Goal: Information Seeking & Learning: Find specific page/section

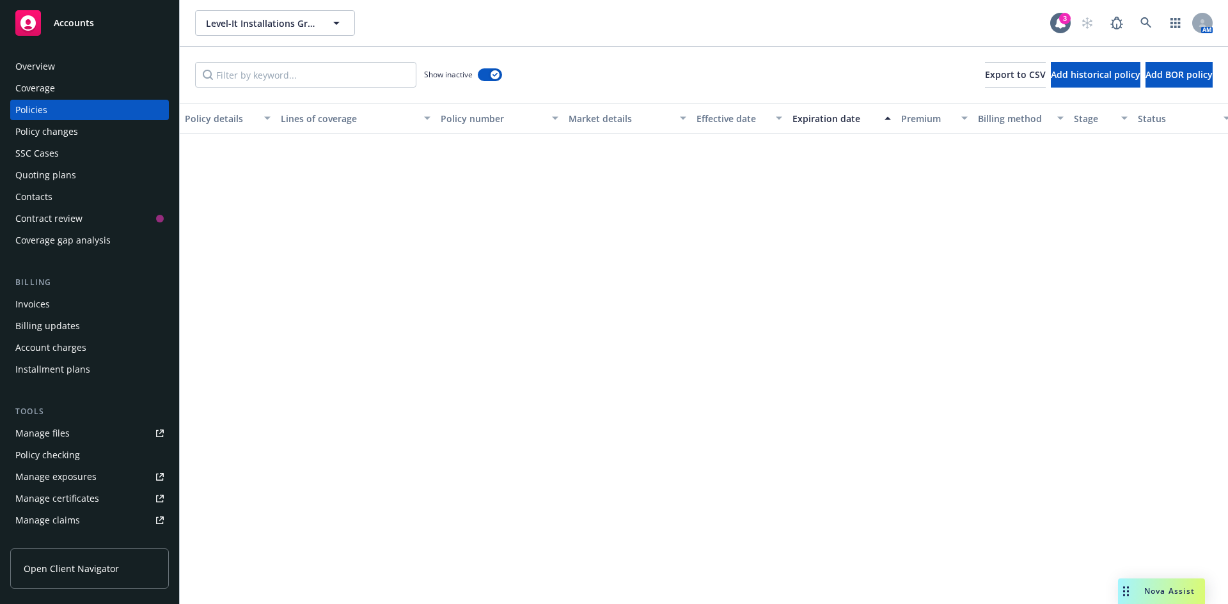
scroll to position [1630, 0]
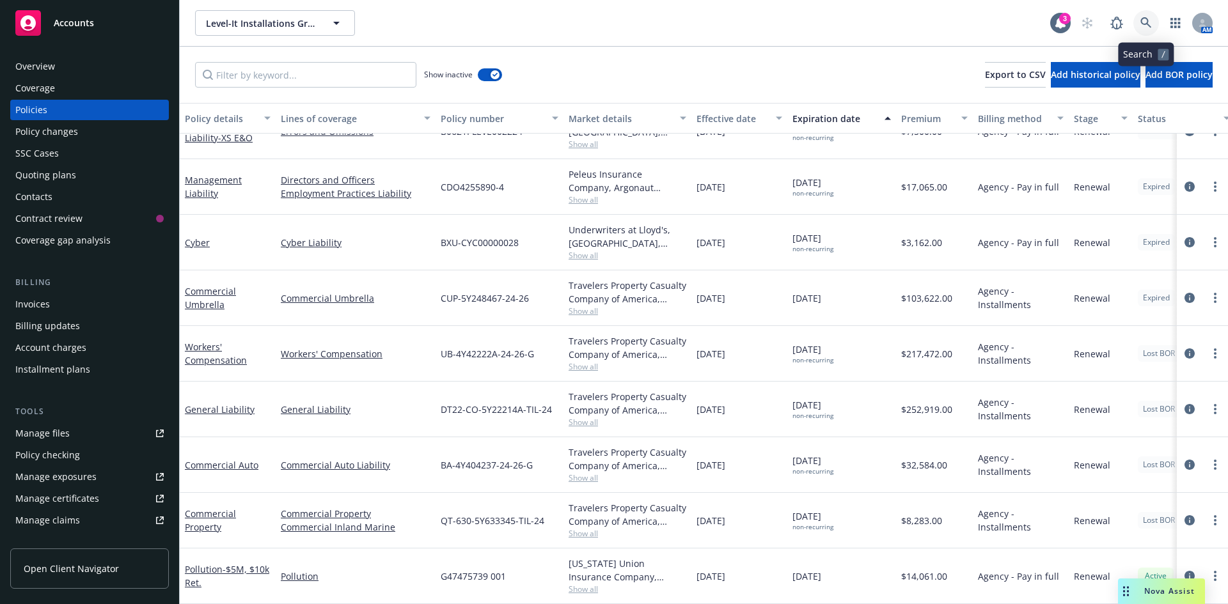
click at [1147, 21] on icon at bounding box center [1146, 23] width 12 height 12
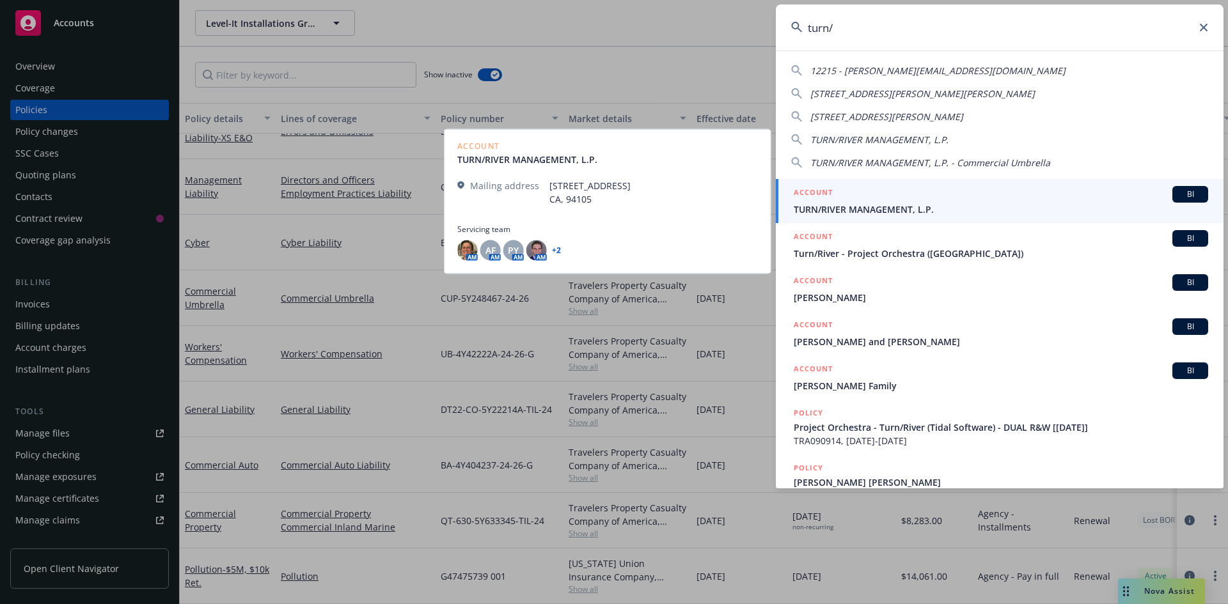
type input "turn/"
click at [1066, 194] on div "ACCOUNT BI" at bounding box center [1001, 194] width 414 height 17
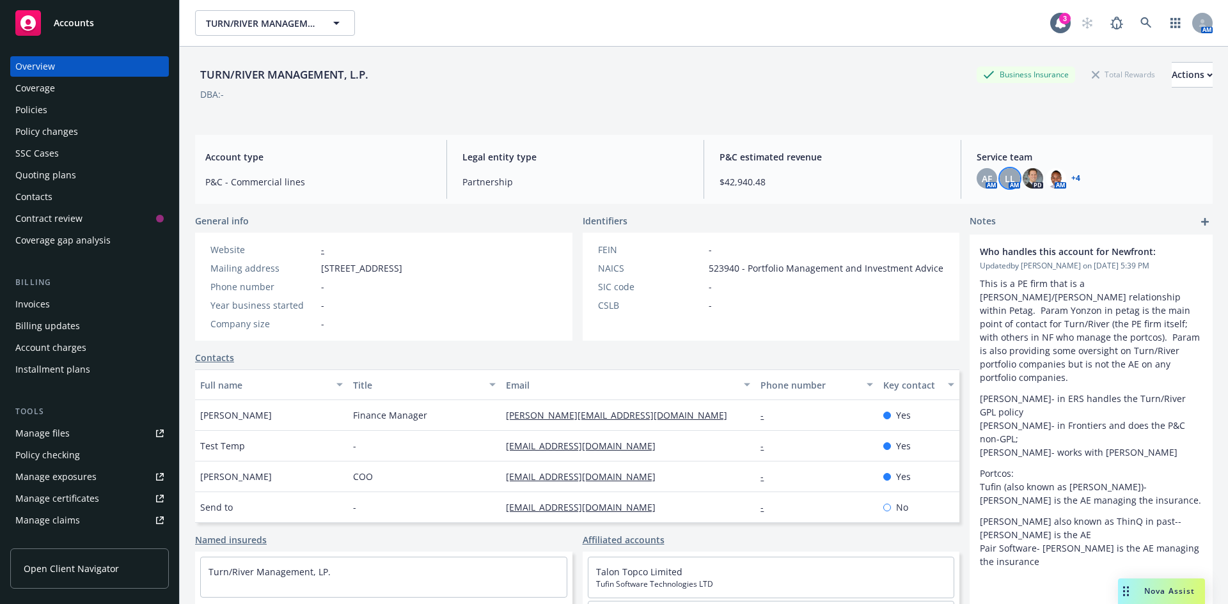
click at [999, 180] on div "LL" at bounding box center [1009, 178] width 20 height 20
click at [982, 172] on span "AF" at bounding box center [987, 178] width 10 height 13
click at [762, 107] on div "TURN/RIVER MANAGEMENT, L.P. Business Insurance Total Rewards Actions DBA: -" at bounding box center [703, 88] width 1017 height 52
click at [67, 112] on div "Policies" at bounding box center [89, 110] width 148 height 20
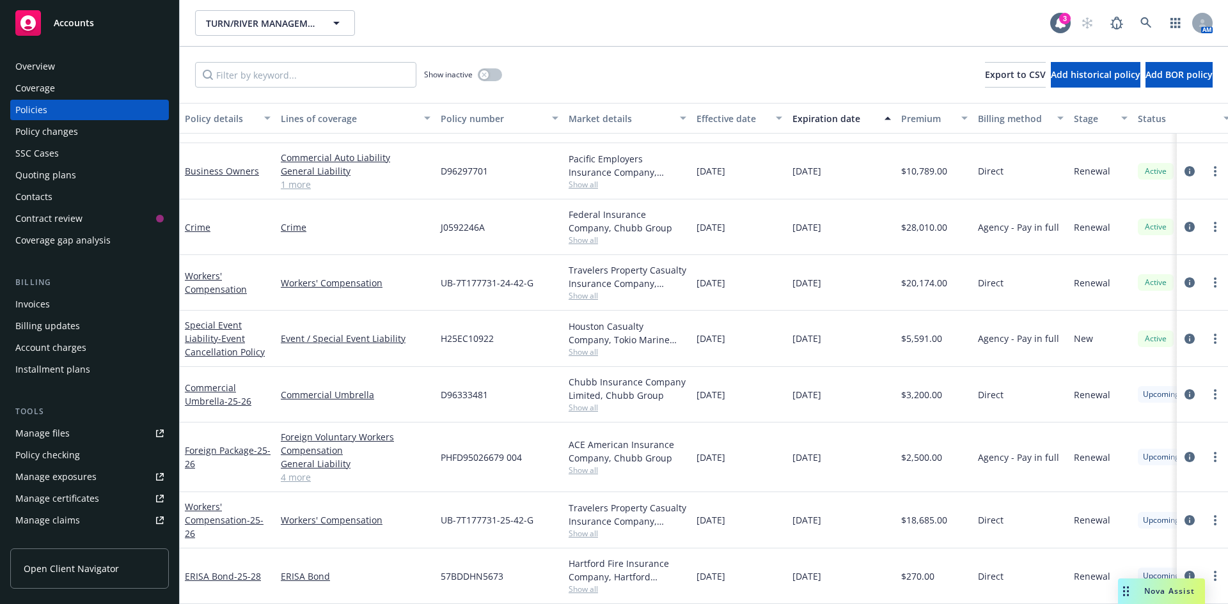
scroll to position [350, 0]
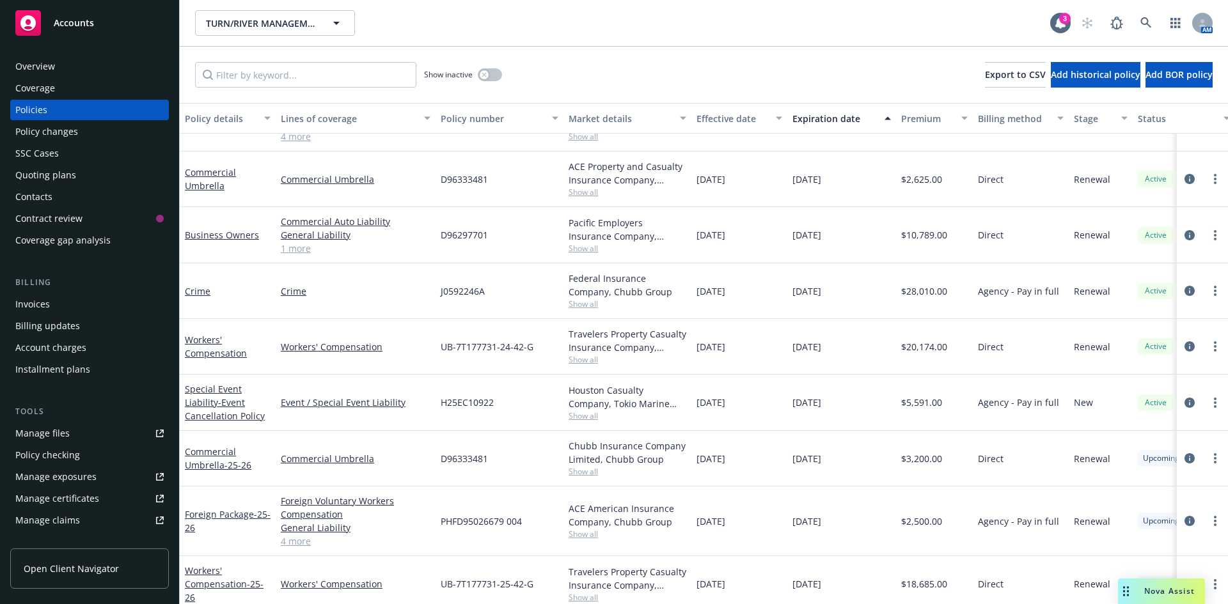
click at [89, 169] on div "Quoting plans" at bounding box center [89, 175] width 148 height 20
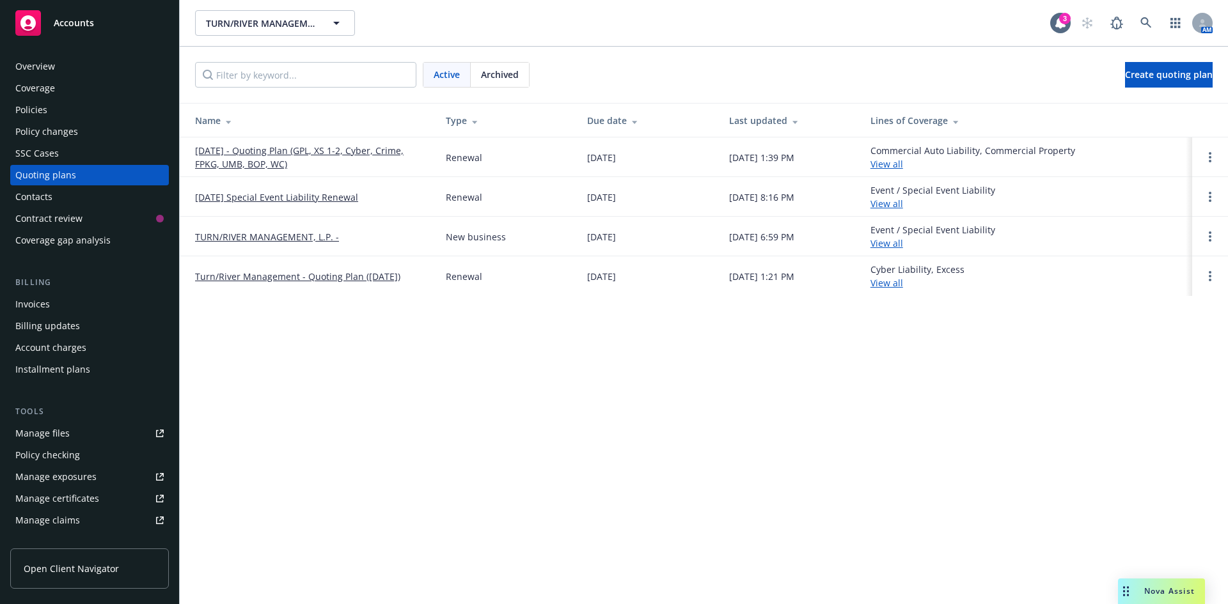
click at [897, 285] on link "View all" at bounding box center [886, 283] width 33 height 12
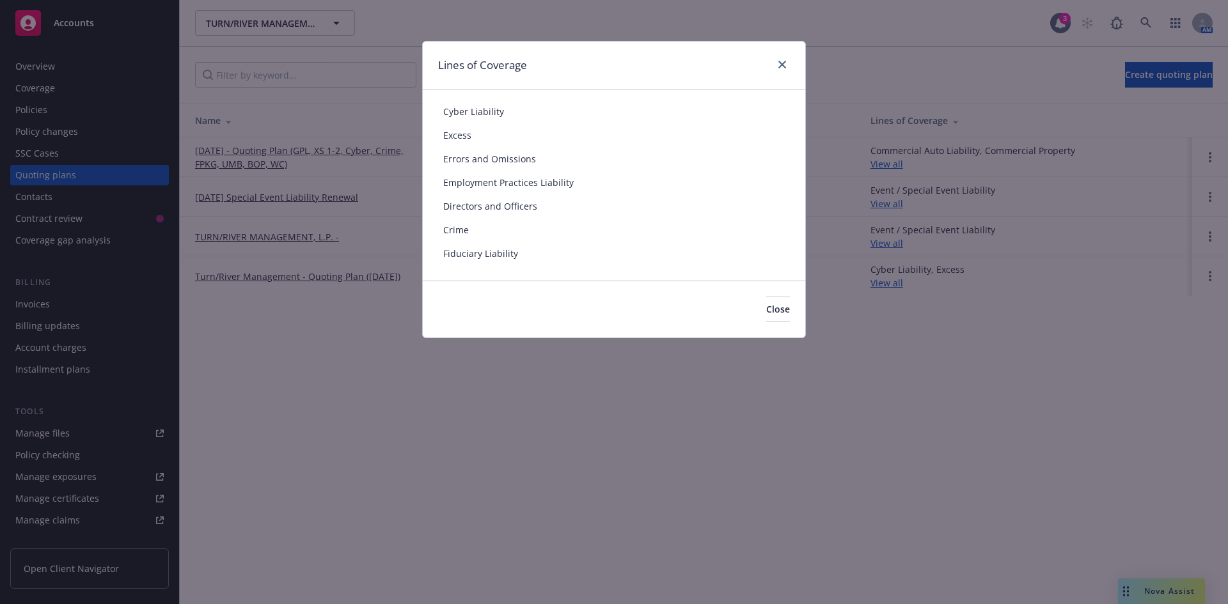
click at [580, 448] on div "Lines of Coverage Cyber Liability Excess Errors and Omissions Employment Practi…" at bounding box center [614, 302] width 1228 height 604
click at [766, 312] on span "Close" at bounding box center [778, 309] width 24 height 12
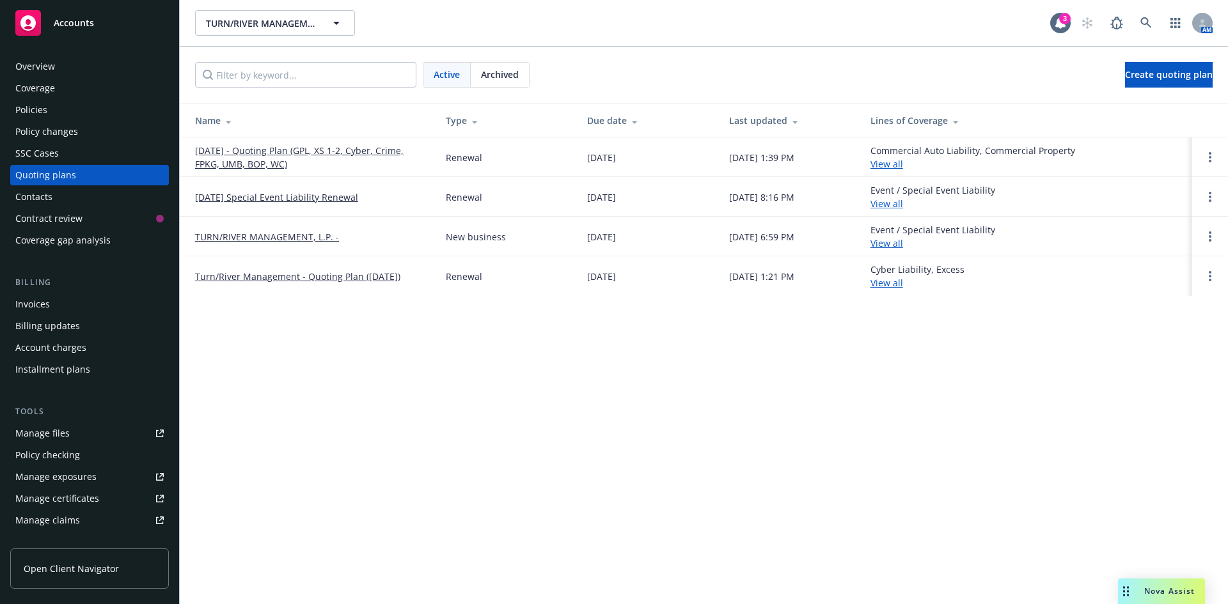
click at [59, 65] on div "Overview" at bounding box center [89, 66] width 148 height 20
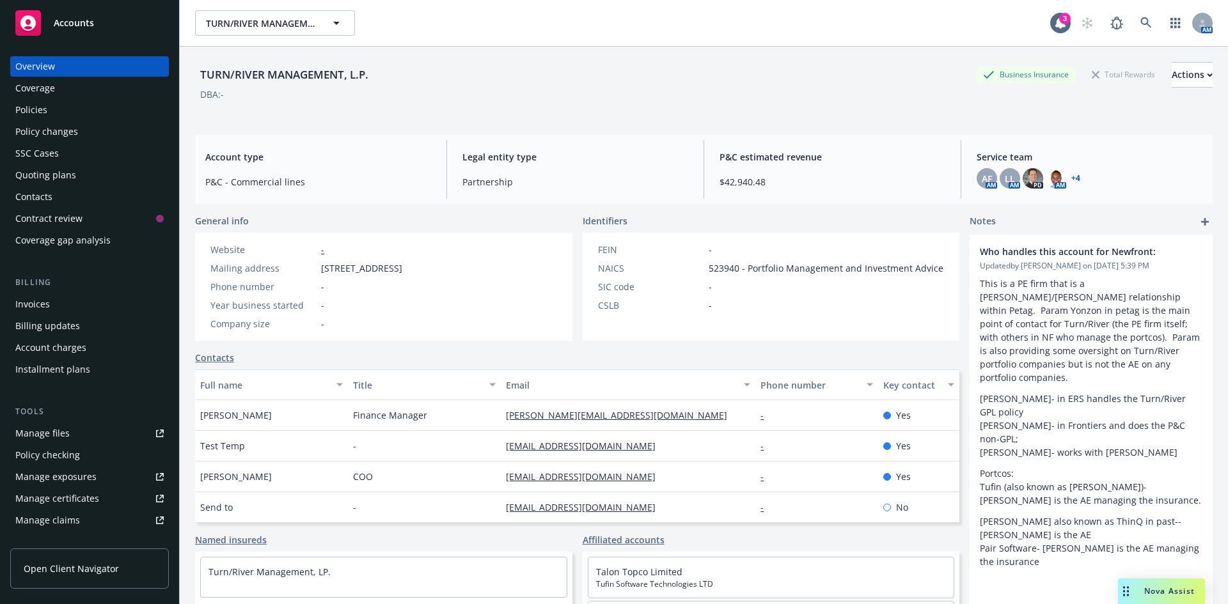
click at [85, 114] on div "Policies" at bounding box center [89, 110] width 148 height 20
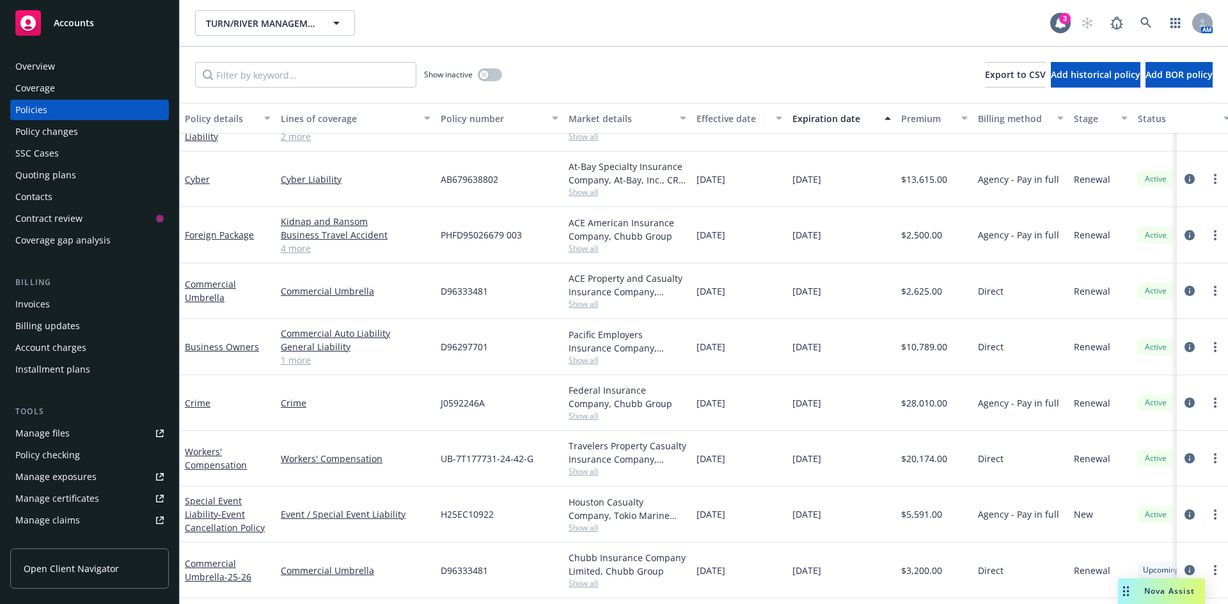
scroll to position [256, 0]
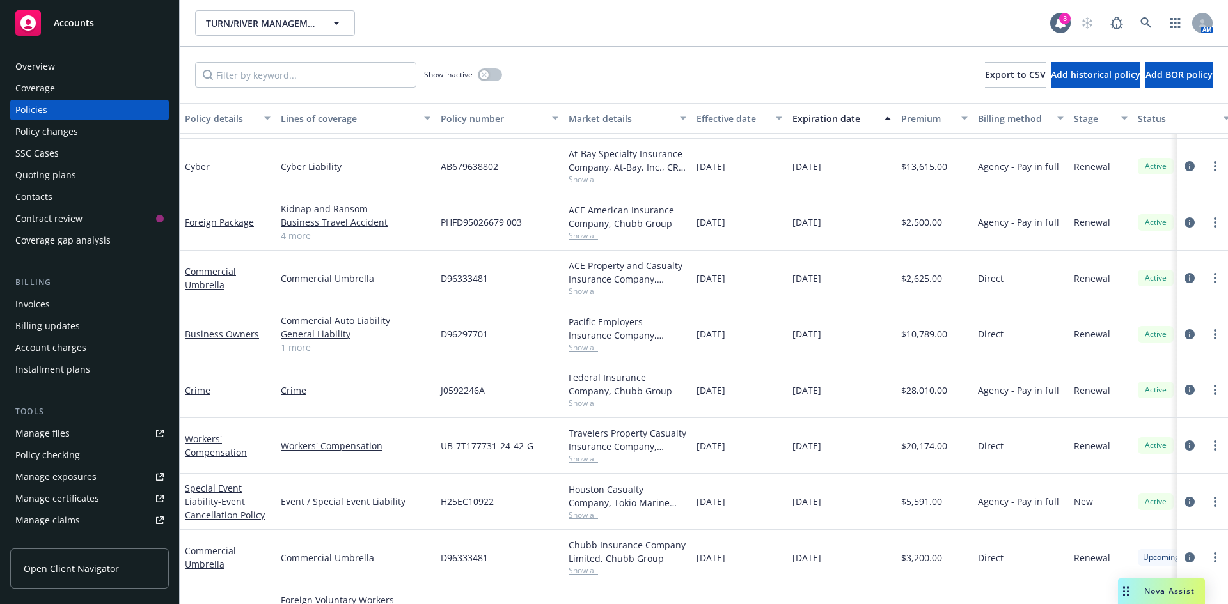
click at [92, 22] on span "Accounts" at bounding box center [74, 23] width 40 height 10
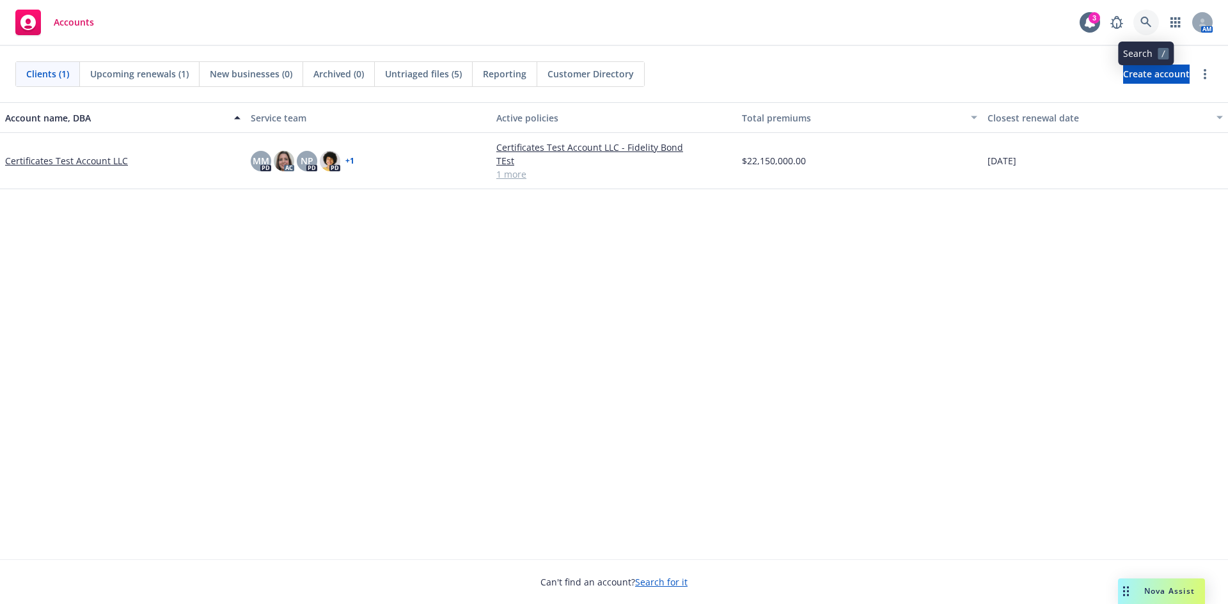
click at [1138, 19] on link at bounding box center [1146, 23] width 26 height 26
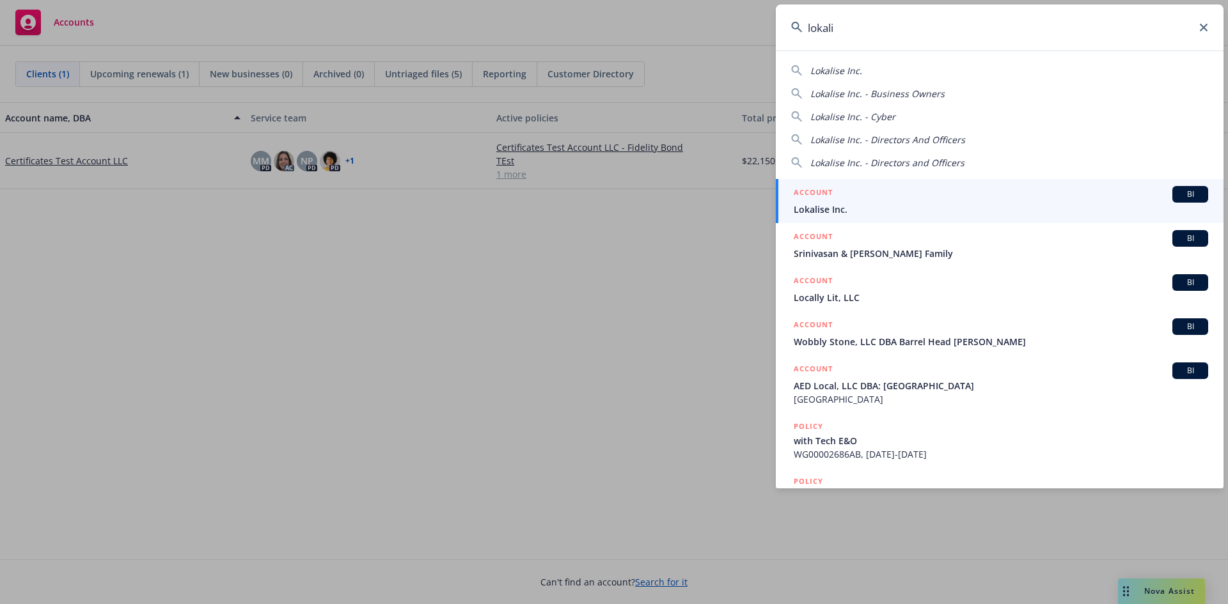
type input "lokali"
click at [885, 198] on div "ACCOUNT BI" at bounding box center [1001, 194] width 414 height 17
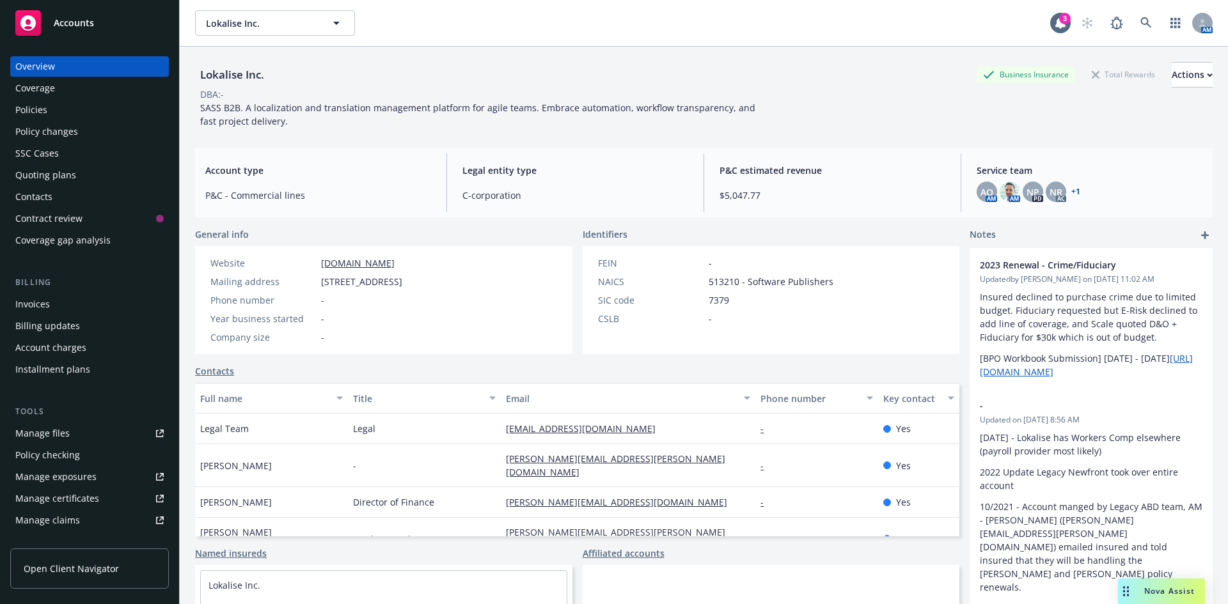
click at [24, 107] on div "Policies" at bounding box center [31, 110] width 32 height 20
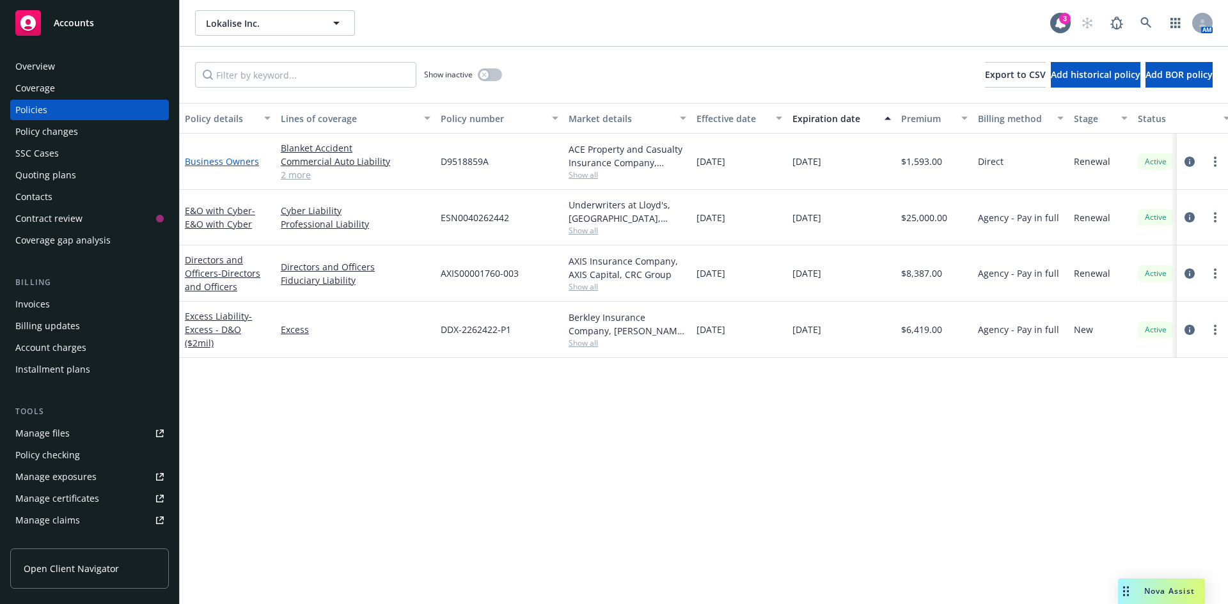
click at [206, 167] on link "Business Owners" at bounding box center [222, 161] width 74 height 12
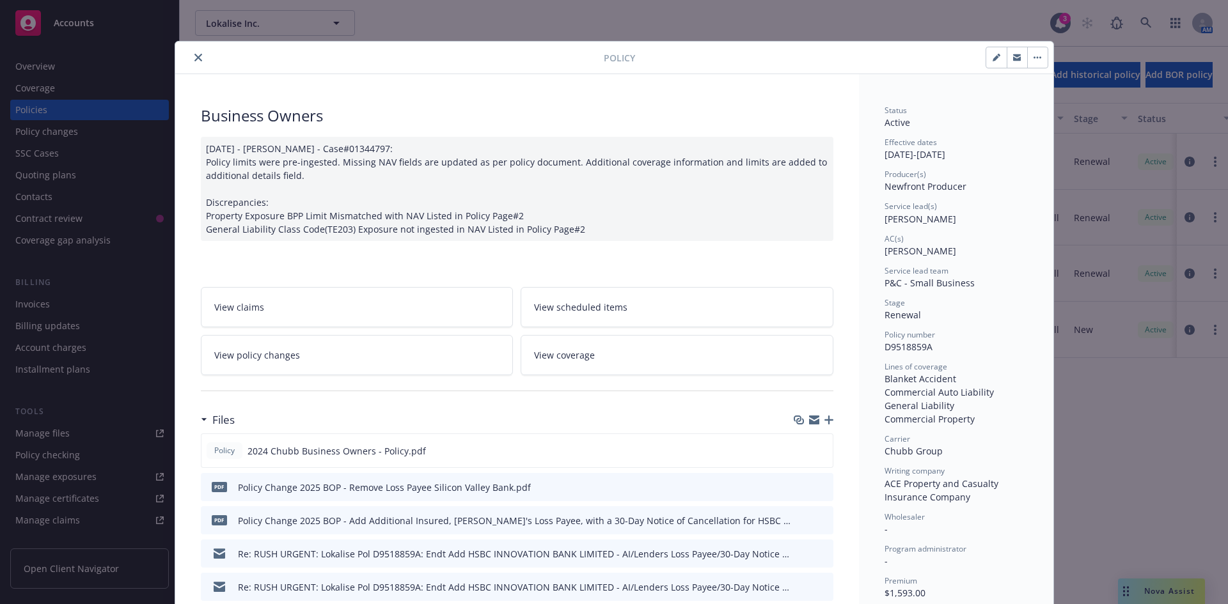
click at [194, 58] on icon "close" at bounding box center [198, 58] width 8 height 8
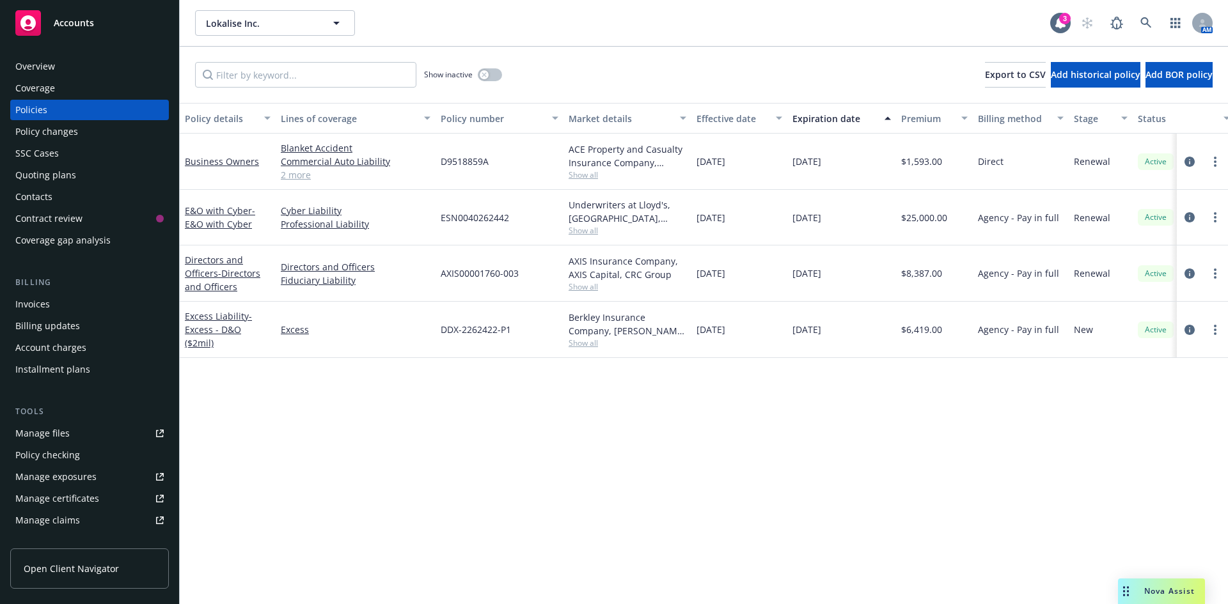
click at [399, 471] on div "Policy details Lines of coverage Policy number Market details Effective date Ex…" at bounding box center [704, 353] width 1048 height 501
